Goal: Information Seeking & Learning: Learn about a topic

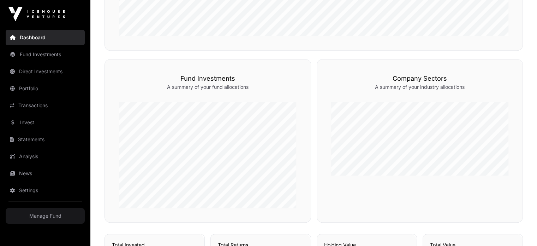
scroll to position [290, 0]
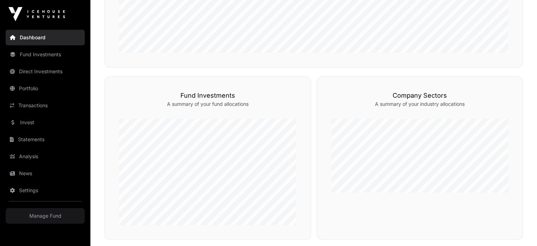
click at [50, 60] on link "Fund Investments" at bounding box center [45, 55] width 79 height 16
click at [44, 54] on link "Fund Investments" at bounding box center [45, 55] width 79 height 16
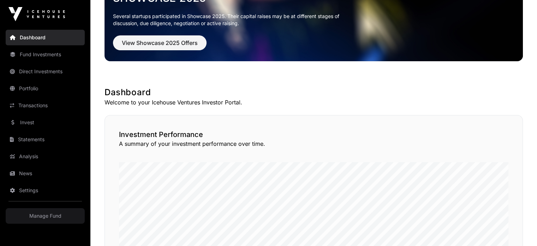
scroll to position [0, 0]
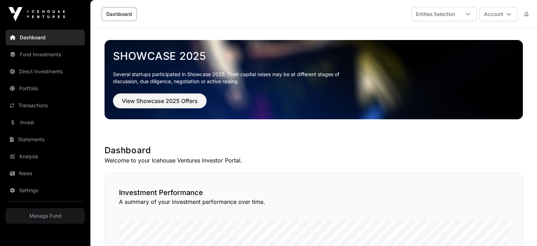
click at [40, 55] on link "Fund Investments" at bounding box center [45, 55] width 79 height 16
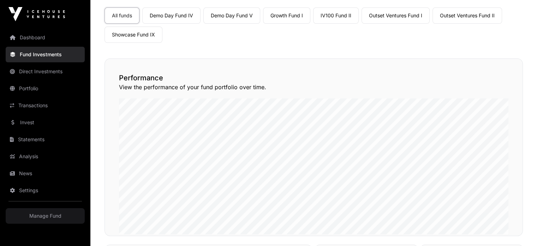
scroll to position [59, 0]
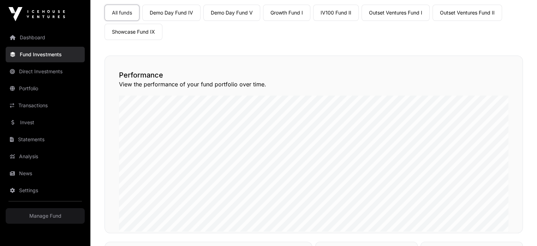
click at [407, 16] on link "Outset Ventures Fund I" at bounding box center [396, 13] width 68 height 16
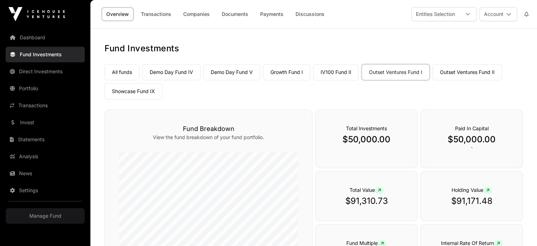
click at [199, 12] on link "Companies" at bounding box center [197, 13] width 36 height 13
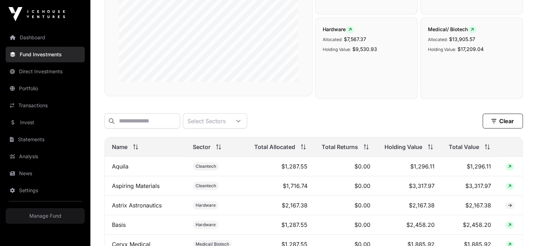
scroll to position [234, 0]
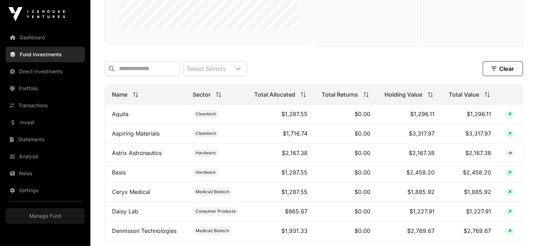
click at [470, 94] on span "Total Value" at bounding box center [464, 94] width 30 height 8
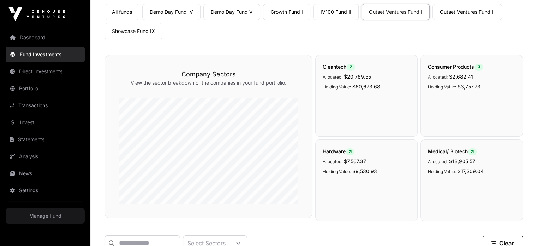
scroll to position [0, 0]
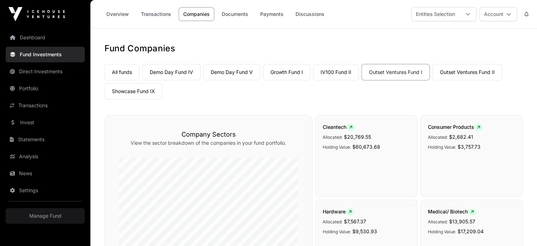
click at [124, 17] on link "Overview" at bounding box center [118, 13] width 32 height 13
